Goal: Task Accomplishment & Management: Use online tool/utility

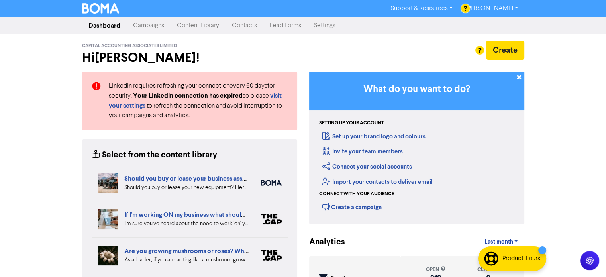
click at [148, 28] on link "Campaigns" at bounding box center [149, 26] width 44 height 16
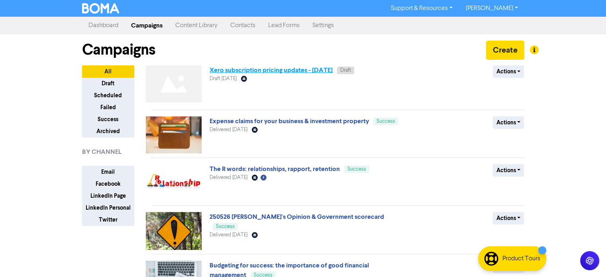
click at [281, 70] on link "Xero subscription pricing updates - [DATE]" at bounding box center [271, 70] width 123 height 8
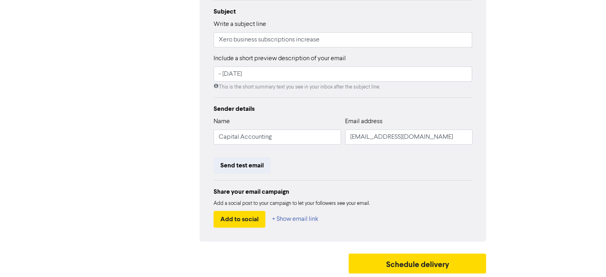
scroll to position [19, 0]
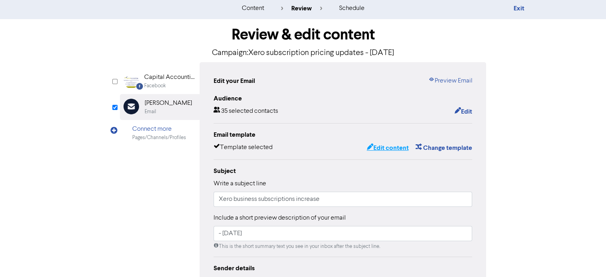
click at [389, 146] on button "Edit content" at bounding box center [387, 148] width 43 height 10
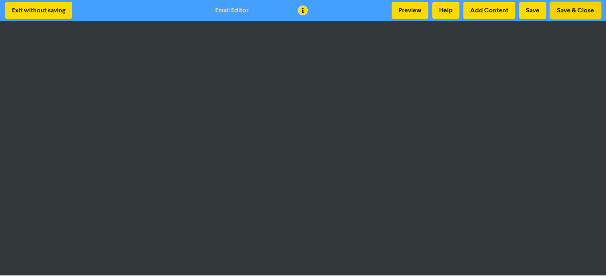
click at [570, 6] on button "Save & Close" at bounding box center [576, 10] width 51 height 17
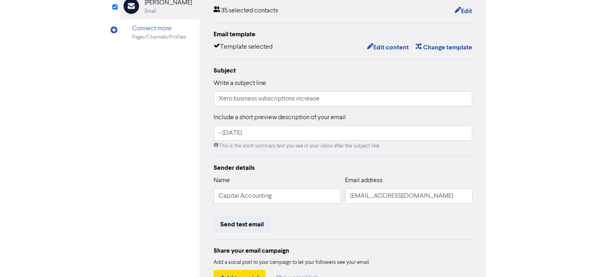
scroll to position [179, 0]
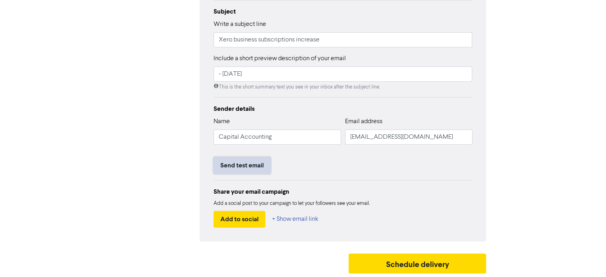
click at [247, 164] on button "Send test email" at bounding box center [242, 165] width 57 height 17
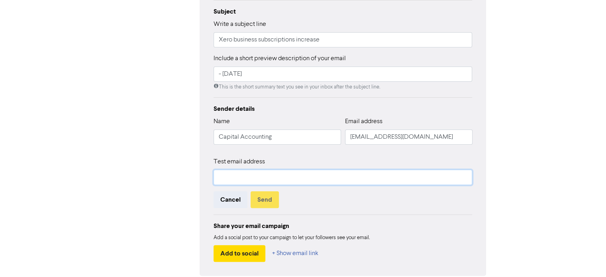
click at [230, 176] on input "text" at bounding box center [343, 177] width 259 height 15
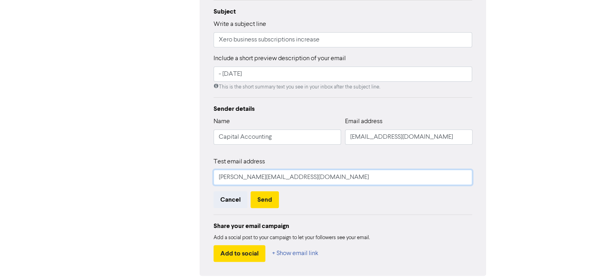
type input "[PERSON_NAME][EMAIL_ADDRESS][DOMAIN_NAME]"
drag, startPoint x: 367, startPoint y: 138, endPoint x: 336, endPoint y: 136, distance: 30.7
click at [336, 136] on div "Name Capital Accounting Email address [EMAIL_ADDRESS][DOMAIN_NAME]" at bounding box center [343, 134] width 259 height 34
type input "[PERSON_NAME][EMAIL_ADDRESS][DOMAIN_NAME]"
click at [263, 199] on button "Send" at bounding box center [265, 199] width 28 height 17
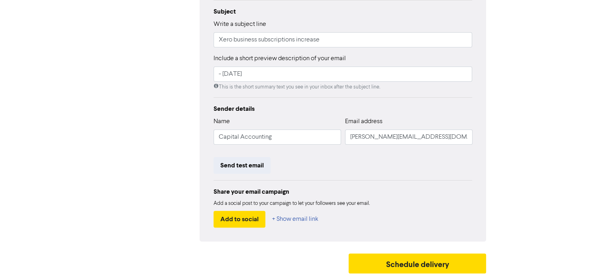
scroll to position [59, 0]
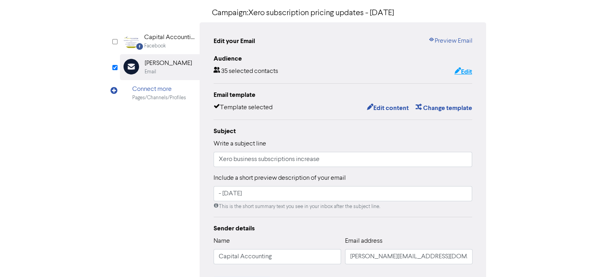
click at [465, 72] on button "Edit" at bounding box center [463, 72] width 18 height 10
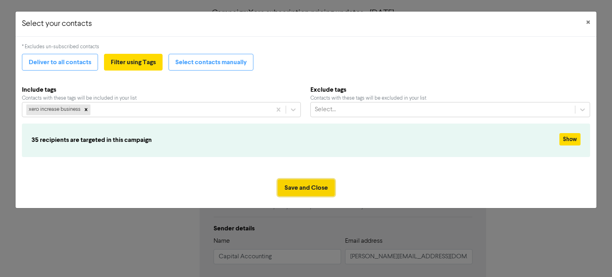
click at [307, 187] on button "Save and Close" at bounding box center [306, 187] width 57 height 17
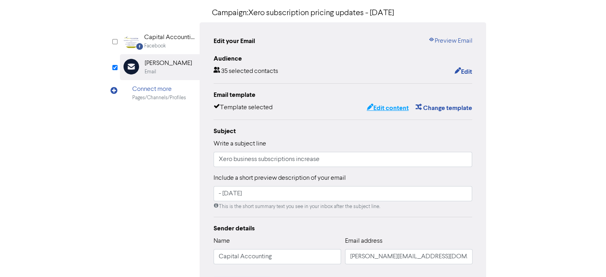
click at [390, 107] on button "Edit content" at bounding box center [387, 108] width 43 height 10
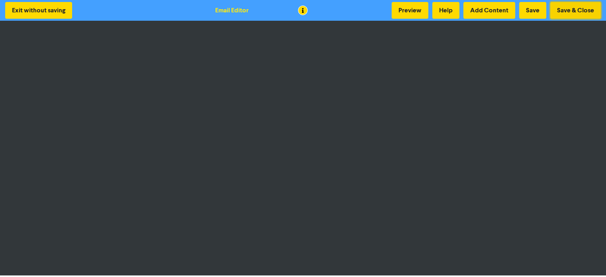
click at [579, 6] on button "Save & Close" at bounding box center [576, 10] width 51 height 17
